Goal: Check status: Check status

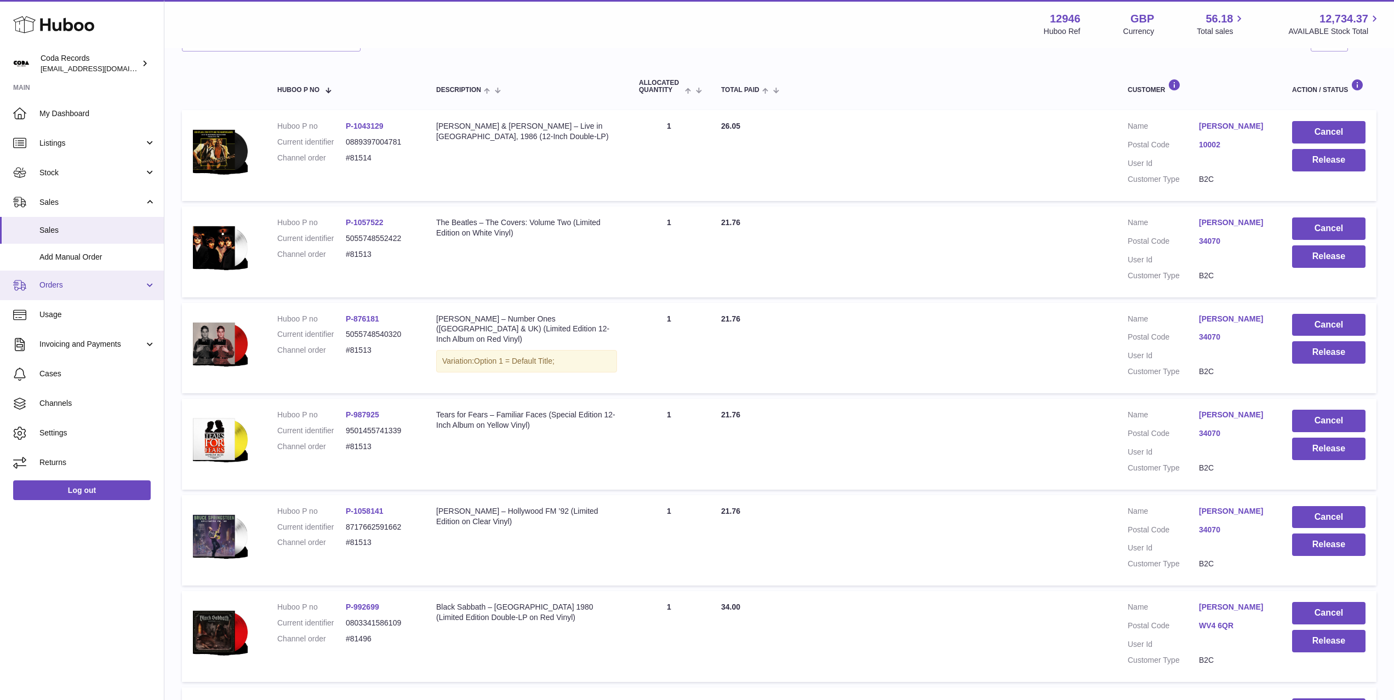
click at [82, 294] on link "Orders" at bounding box center [82, 286] width 164 height 30
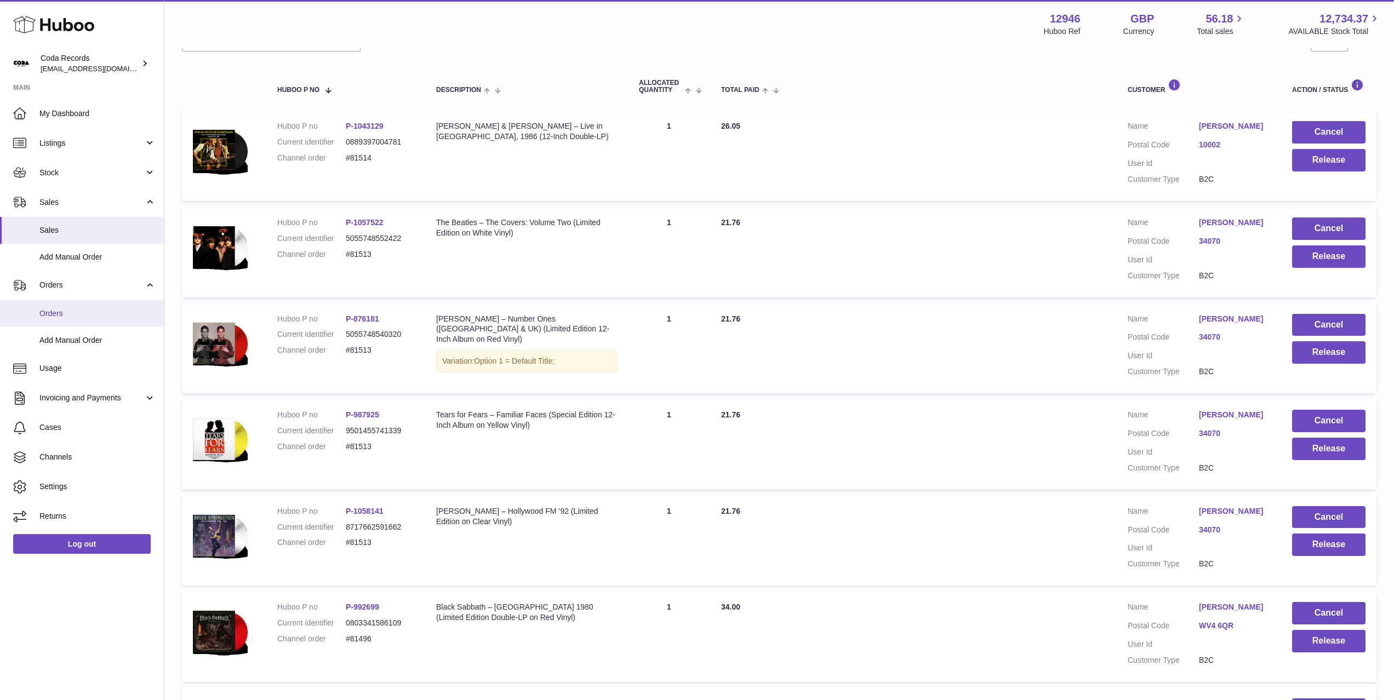
click at [87, 305] on link "Orders" at bounding box center [82, 313] width 164 height 27
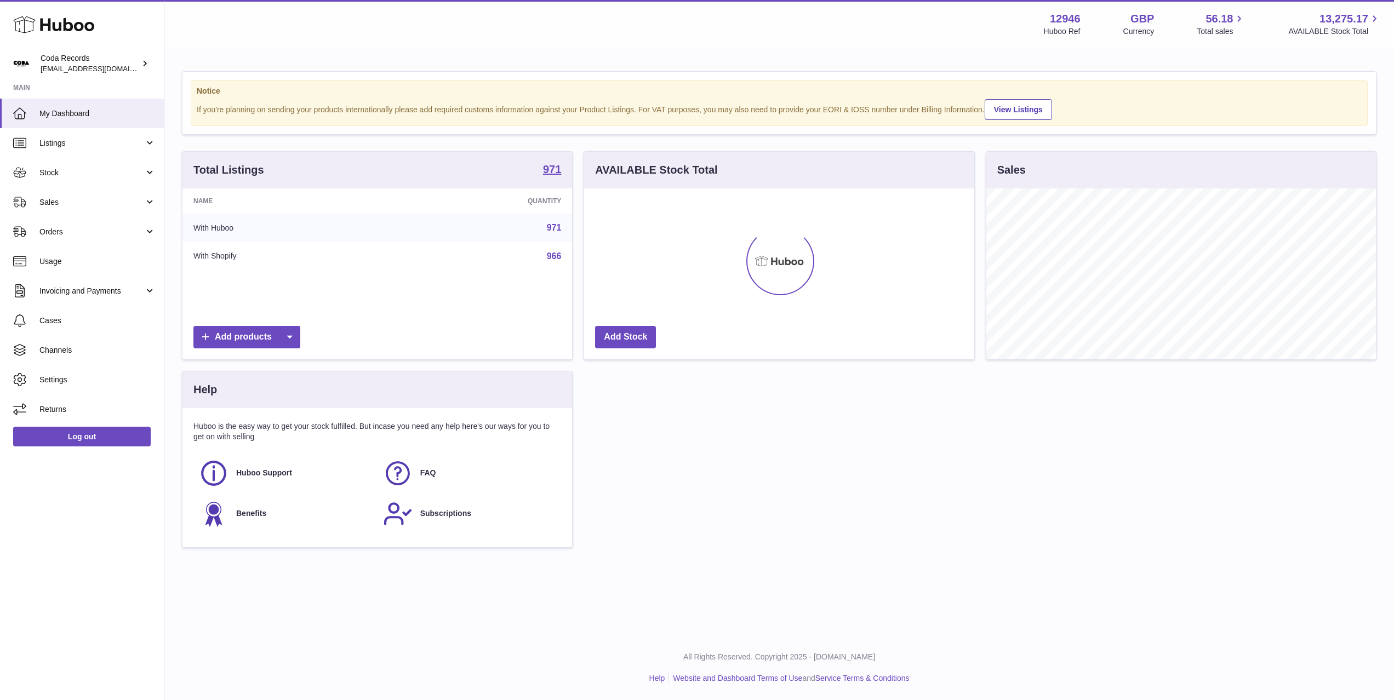
scroll to position [171, 390]
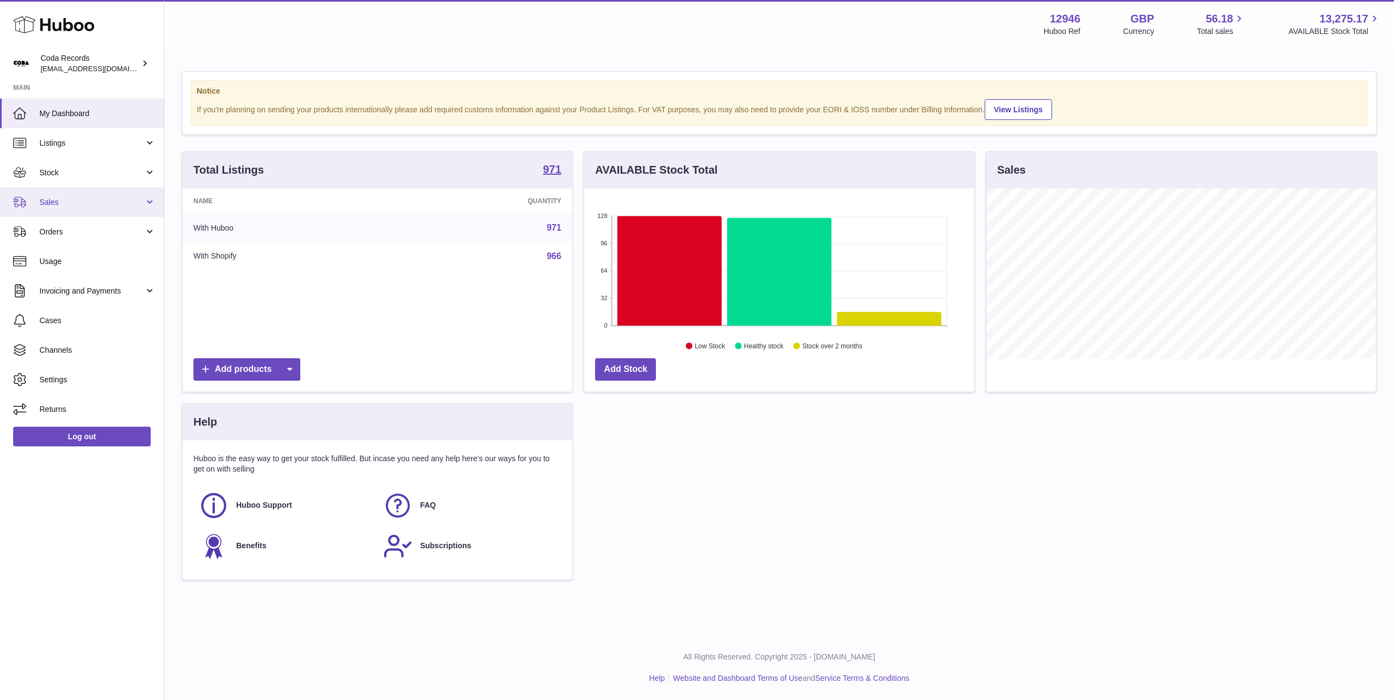
click at [103, 199] on span "Sales" at bounding box center [91, 202] width 105 height 10
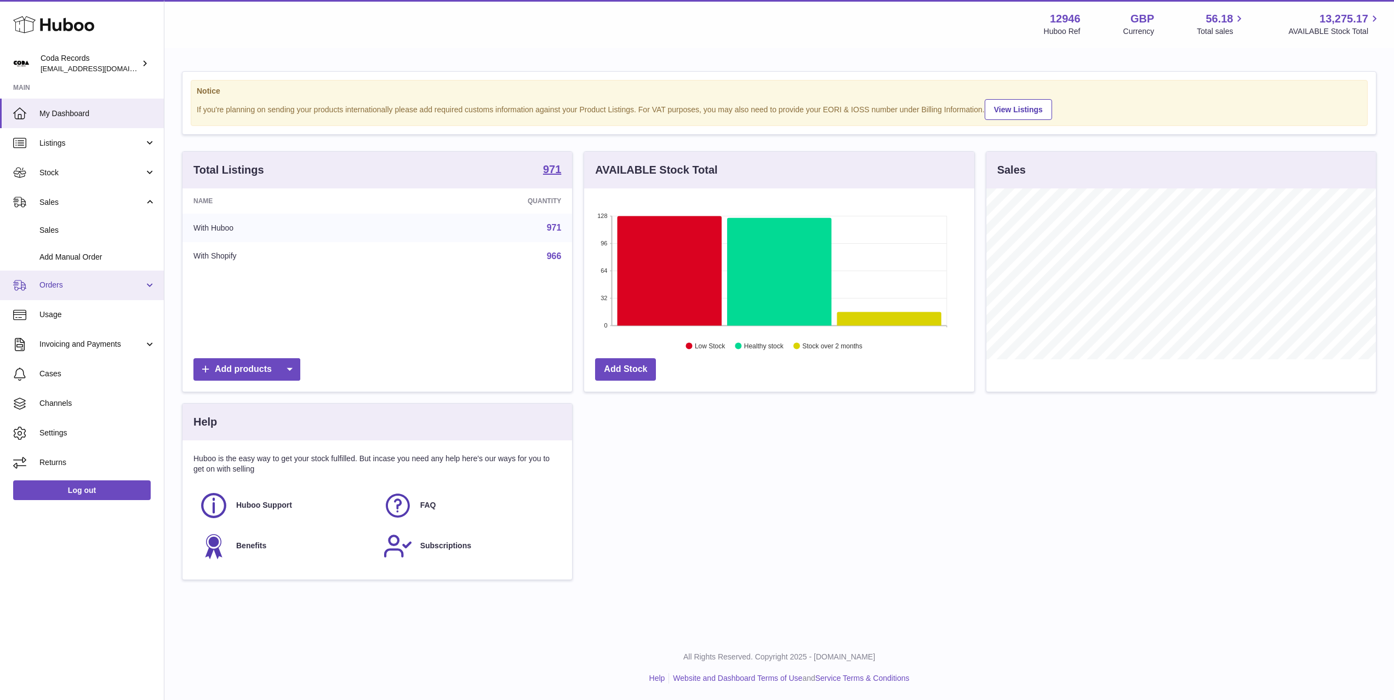
click at [101, 289] on span "Orders" at bounding box center [91, 285] width 105 height 10
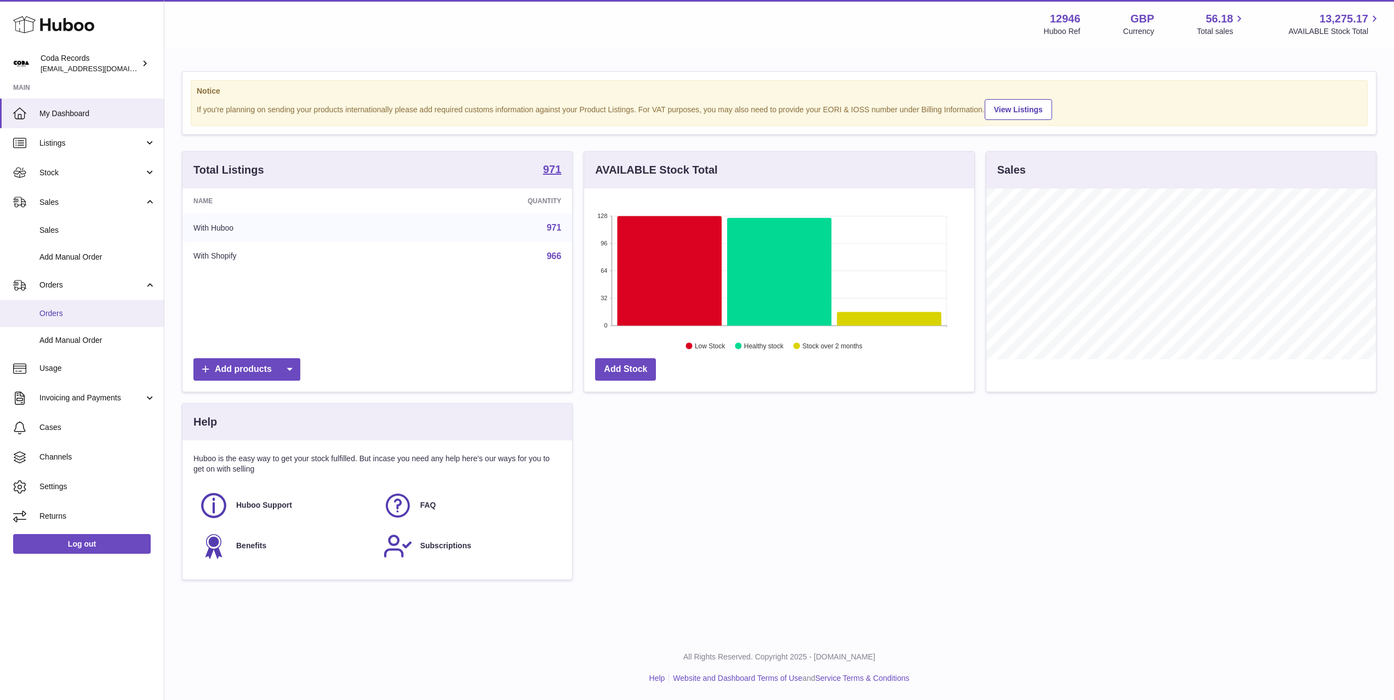
click at [106, 310] on span "Orders" at bounding box center [97, 313] width 116 height 10
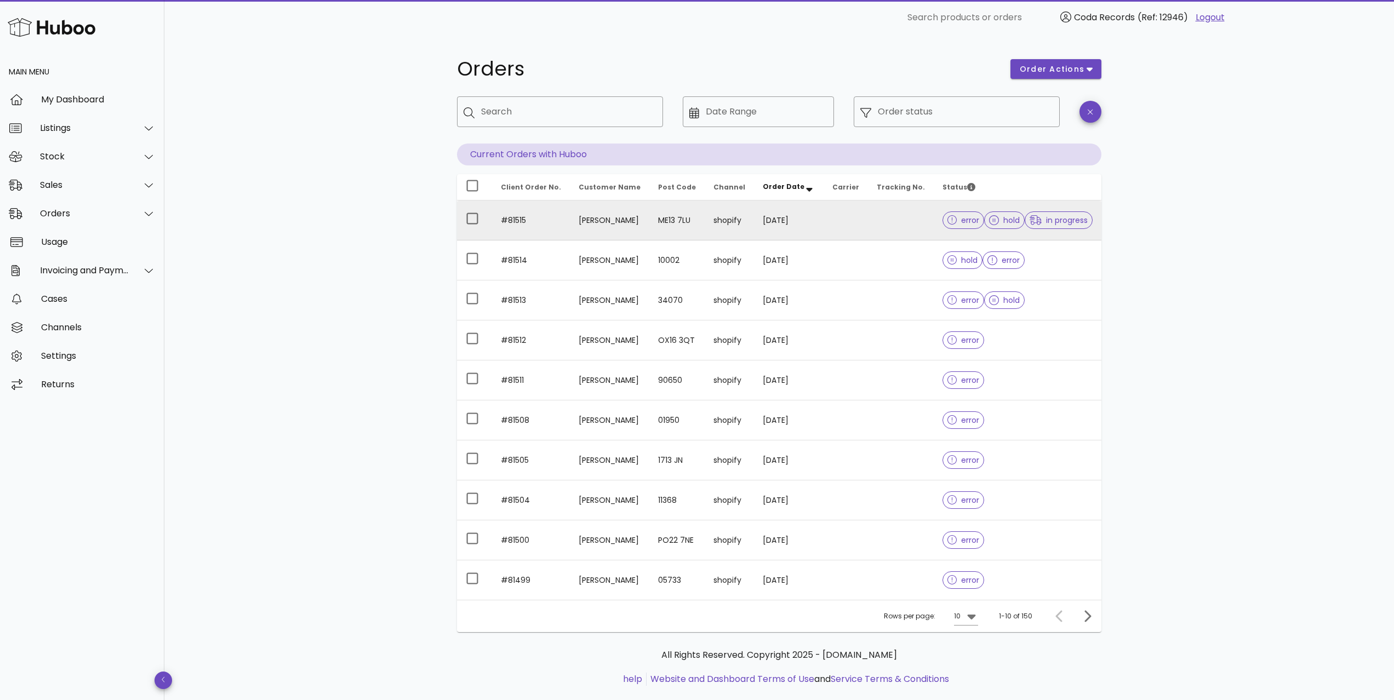
click at [604, 219] on td "Dave West" at bounding box center [609, 221] width 79 height 40
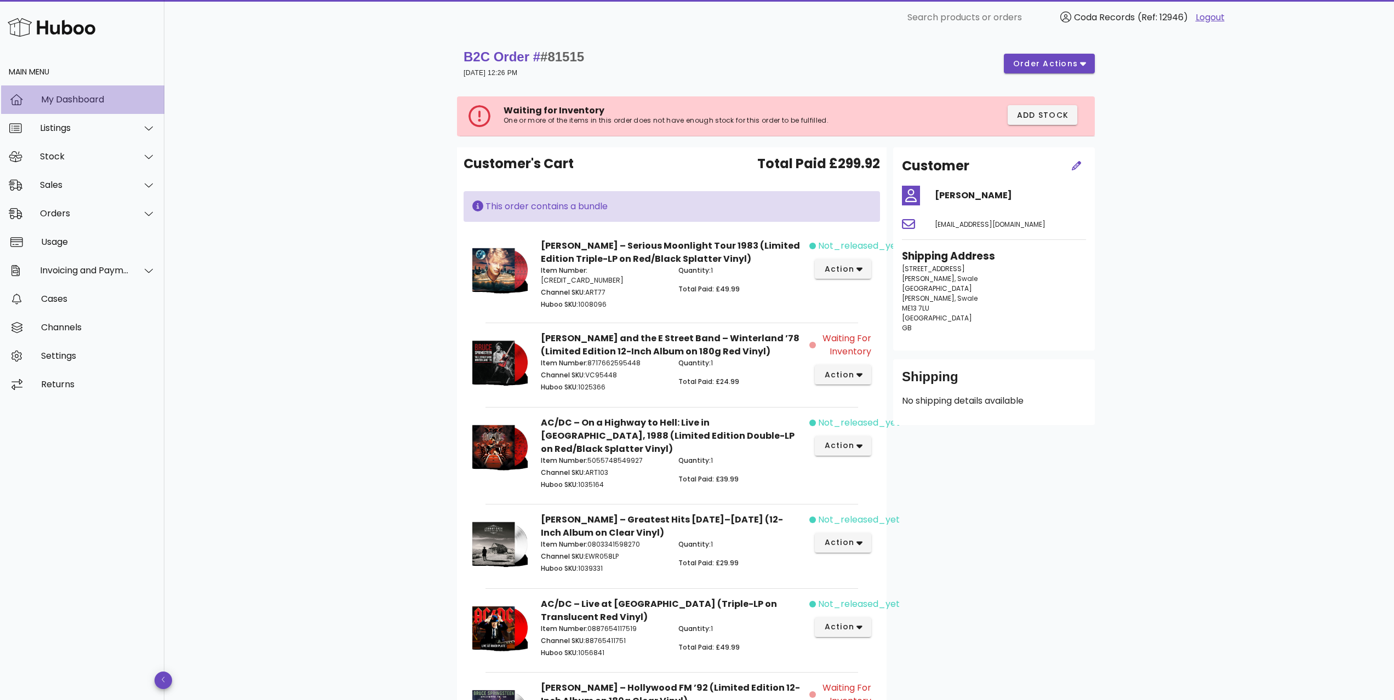
click at [103, 104] on div "My Dashboard" at bounding box center [98, 99] width 115 height 10
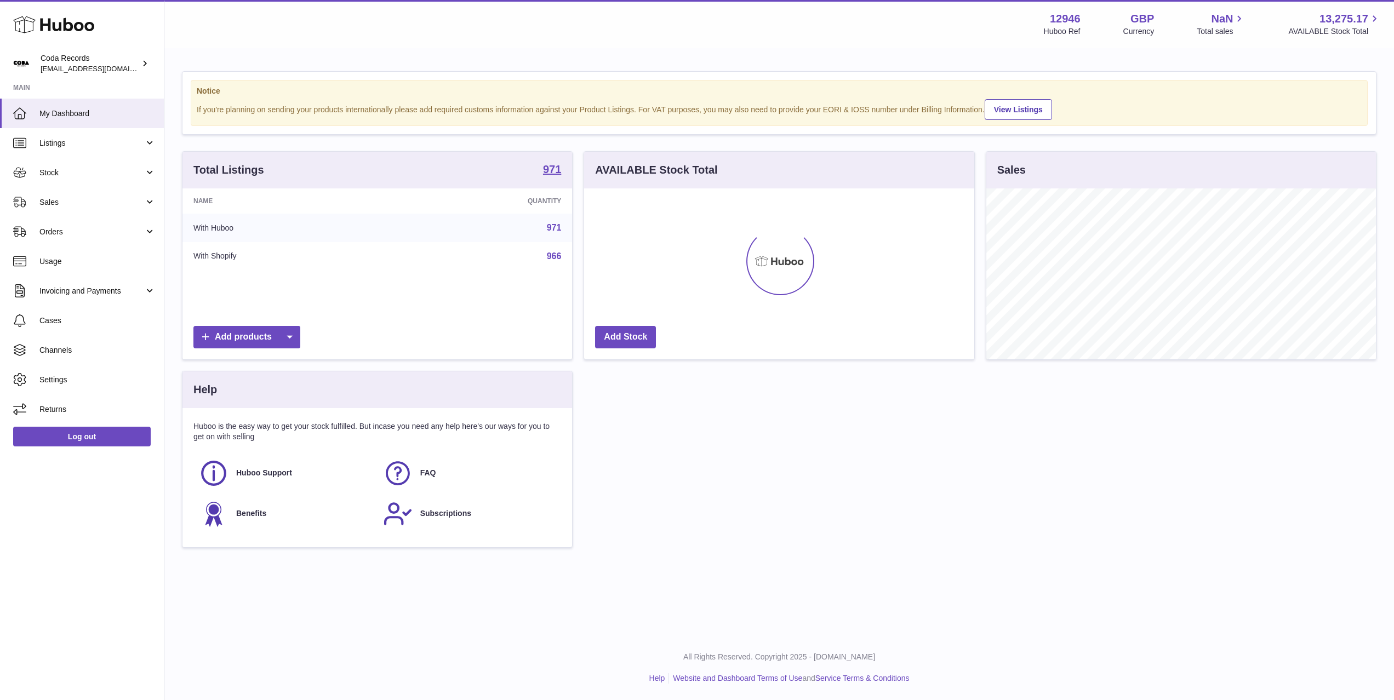
scroll to position [171, 390]
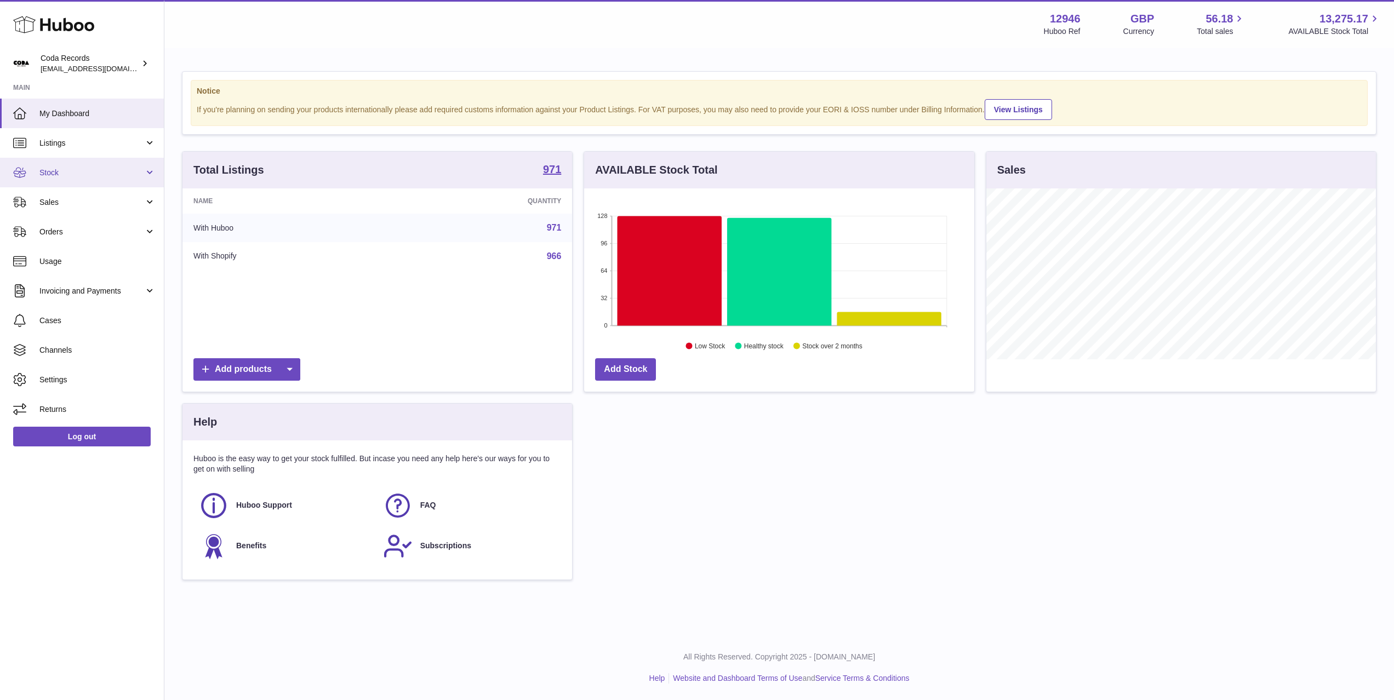
click at [107, 176] on span "Stock" at bounding box center [91, 173] width 105 height 10
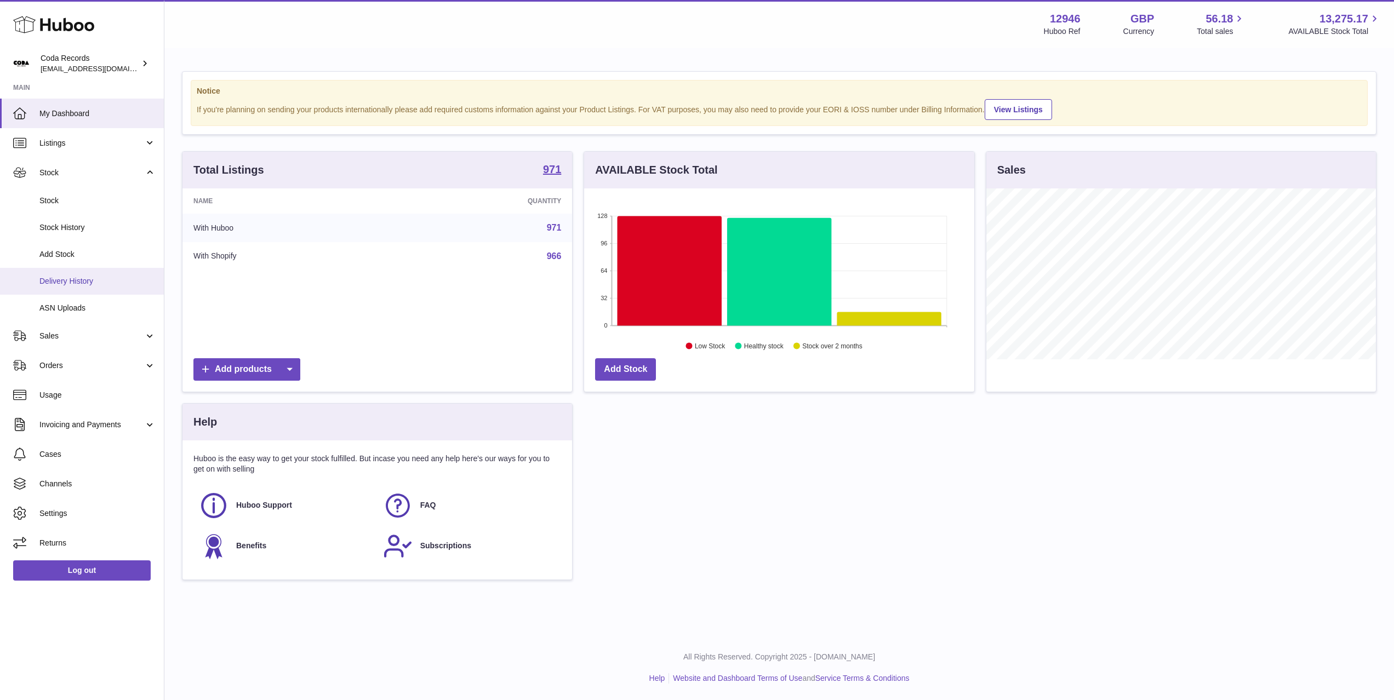
click at [88, 284] on span "Delivery History" at bounding box center [97, 281] width 116 height 10
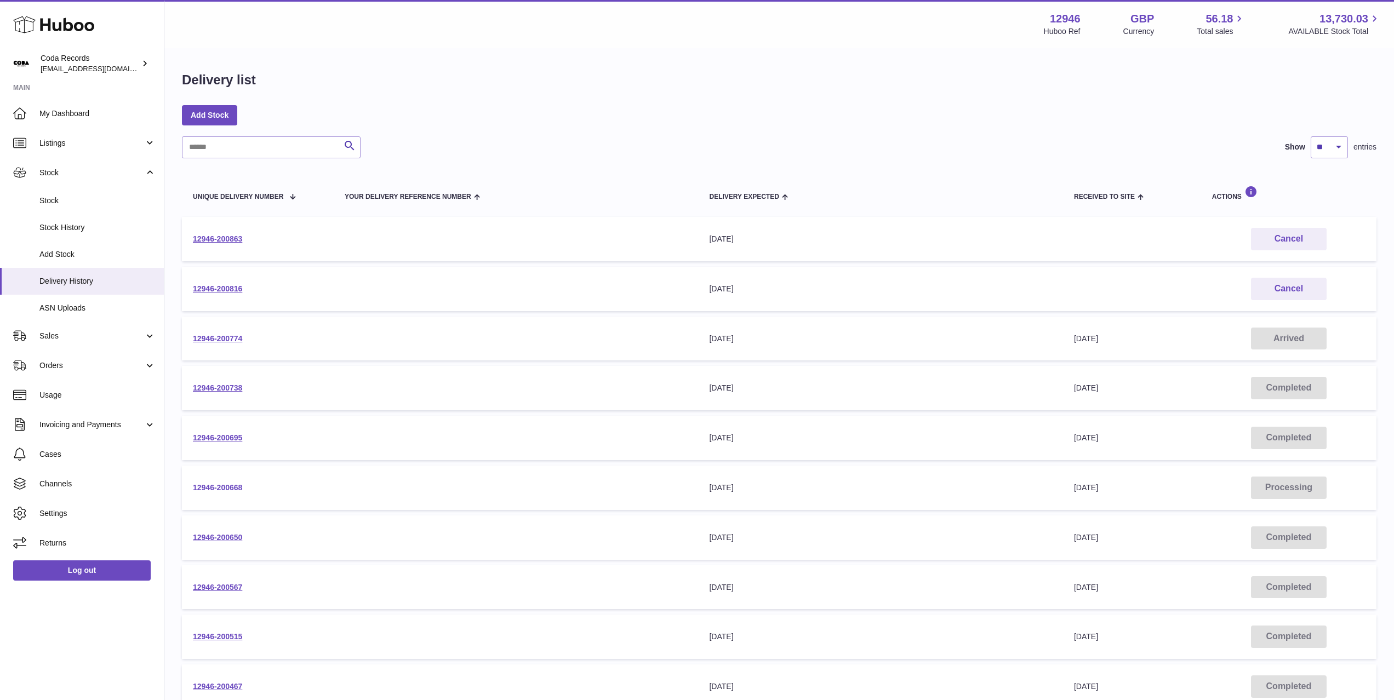
click at [237, 490] on link "12946-200668" at bounding box center [217, 487] width 49 height 9
